Goal: Find specific page/section: Find specific page/section

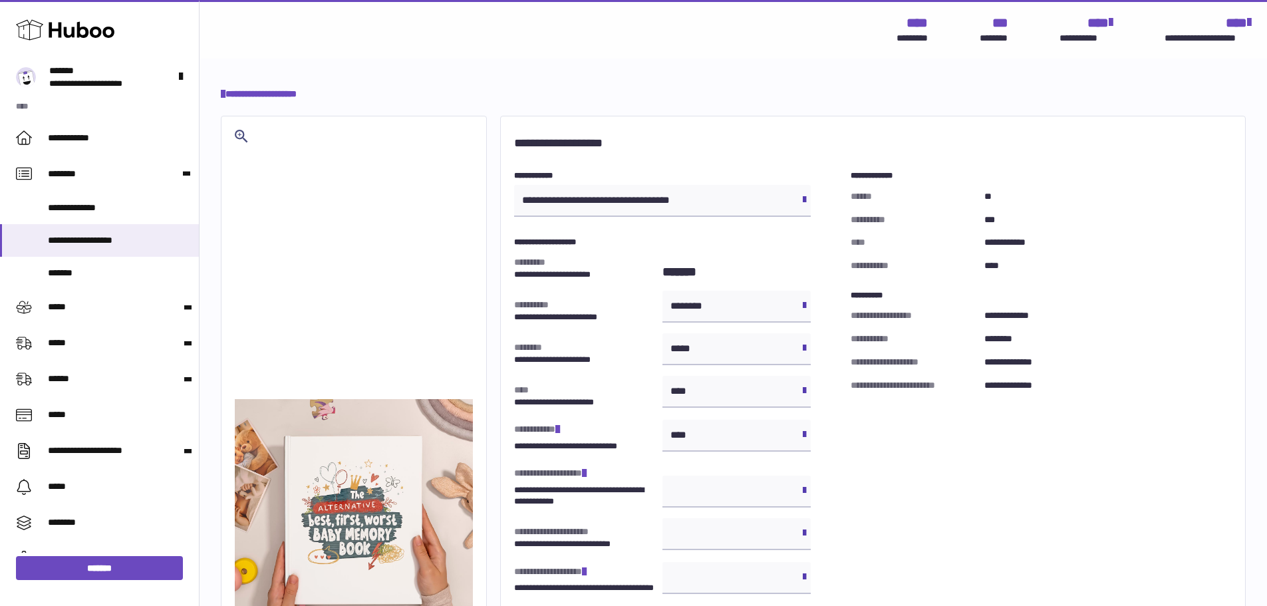
select select
select select "****"
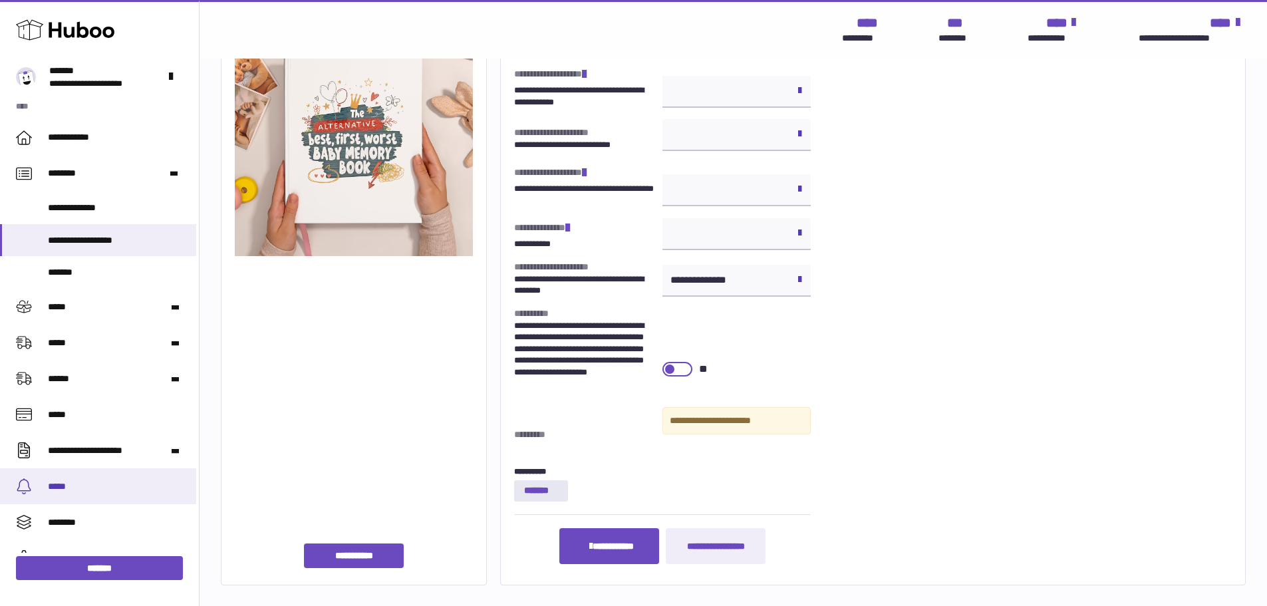
click at [79, 476] on link "*****" at bounding box center [98, 486] width 196 height 36
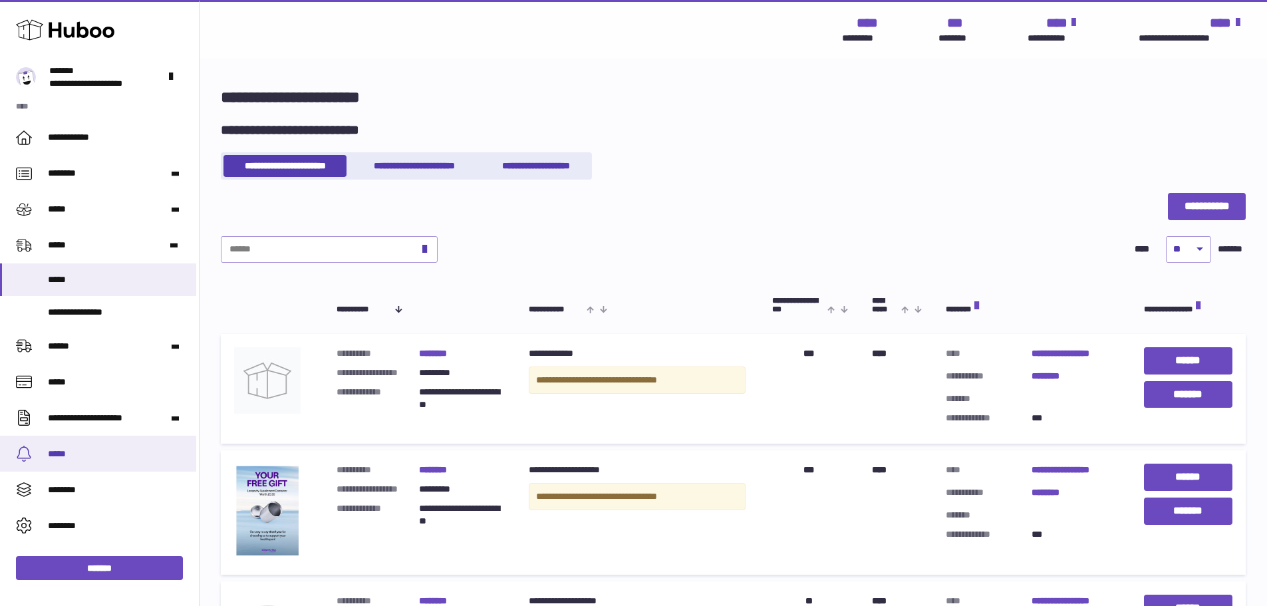
click at [84, 457] on span "*****" at bounding box center [117, 454] width 138 height 13
